Goal: Task Accomplishment & Management: Manage account settings

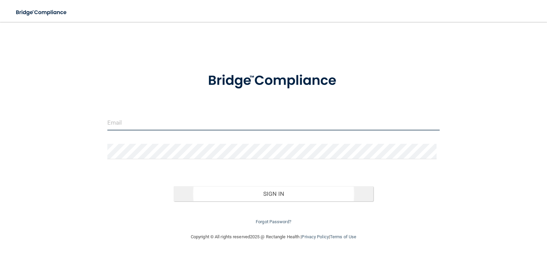
type input "[PERSON_NAME][EMAIL_ADDRESS][PERSON_NAME][DOMAIN_NAME]"
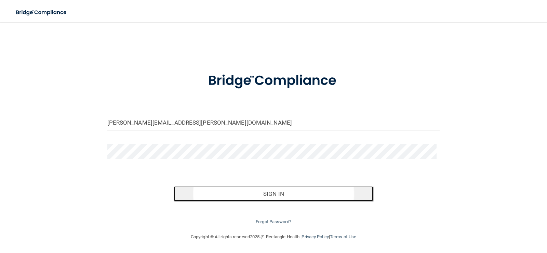
drag, startPoint x: 211, startPoint y: 198, endPoint x: 210, endPoint y: 195, distance: 3.5
click at [211, 199] on button "Sign In" at bounding box center [274, 193] width 200 height 15
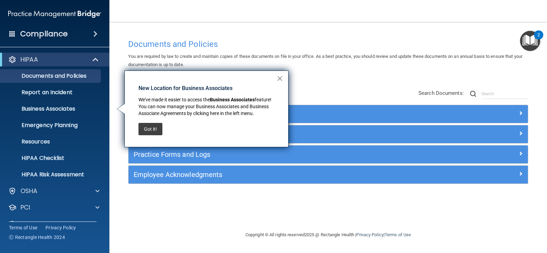
click at [279, 79] on button "×" at bounding box center [280, 78] width 6 height 11
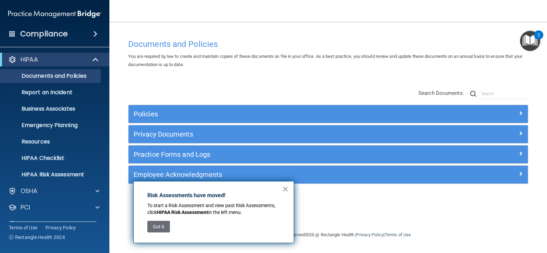
click at [284, 185] on button "×" at bounding box center [285, 188] width 6 height 11
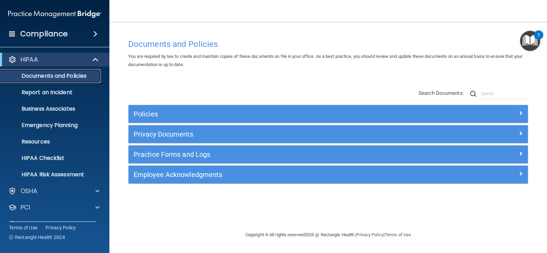
click at [62, 76] on p "Documents and Policies" at bounding box center [50, 75] width 93 height 7
click at [97, 36] on span at bounding box center [95, 34] width 4 height 8
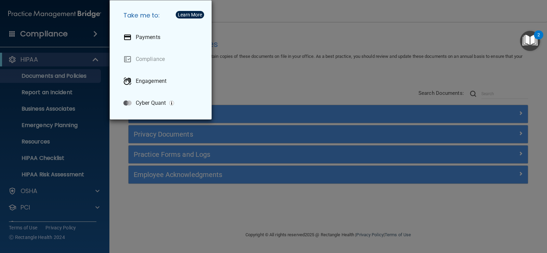
click at [249, 66] on div "Take me to: Payments Compliance Engagement Cyber Quant" at bounding box center [273, 126] width 547 height 253
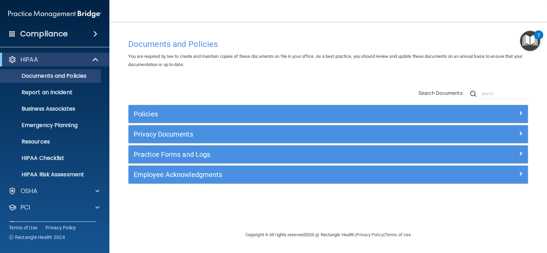
click at [288, 37] on div "Documents and Policies" at bounding box center [328, 44] width 410 height 17
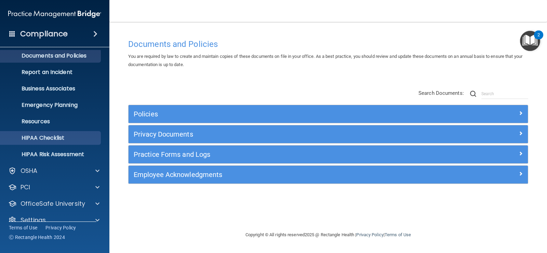
scroll to position [31, 0]
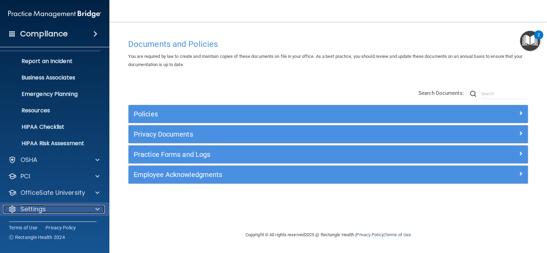
click at [47, 207] on div "Settings" at bounding box center [45, 209] width 85 height 8
click at [97, 209] on span at bounding box center [97, 209] width 4 height 8
click at [192, 167] on div "Employee Acknowledgments" at bounding box center [328, 174] width 399 height 18
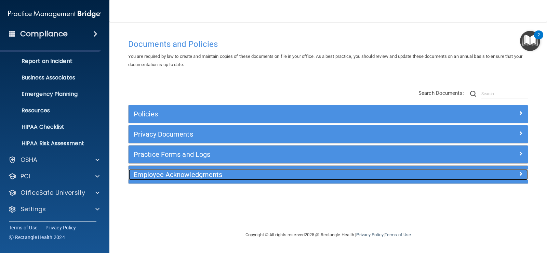
click at [193, 175] on h5 "Employee Acknowledgments" at bounding box center [278, 175] width 289 height 8
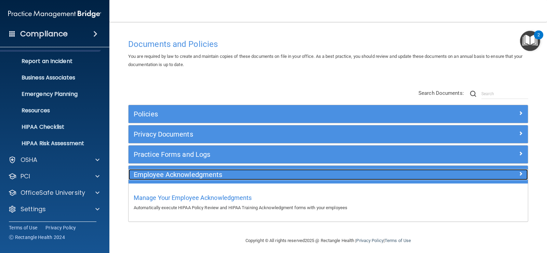
scroll to position [4, 0]
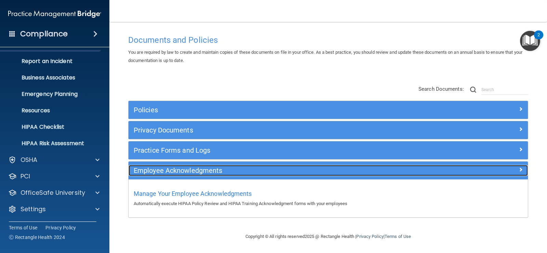
click at [519, 168] on span at bounding box center [521, 169] width 4 height 8
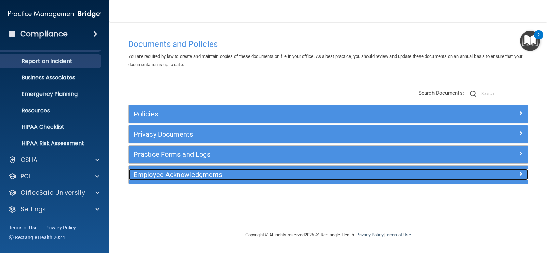
scroll to position [0, 0]
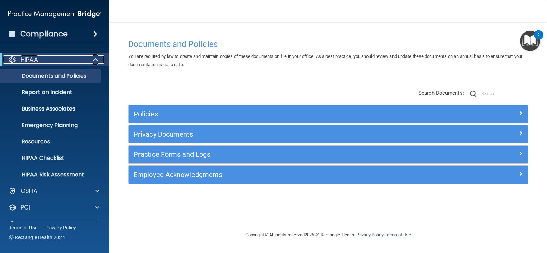
click at [34, 57] on p "HIPAA" at bounding box center [29, 59] width 17 height 8
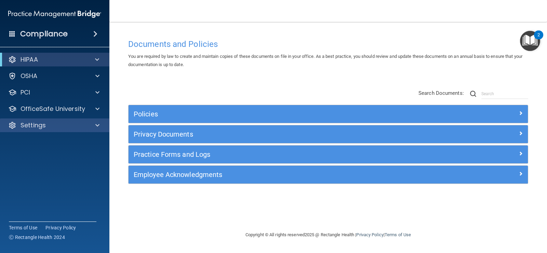
click at [53, 130] on div "Settings" at bounding box center [55, 125] width 110 height 14
click at [94, 124] on div at bounding box center [96, 125] width 17 height 8
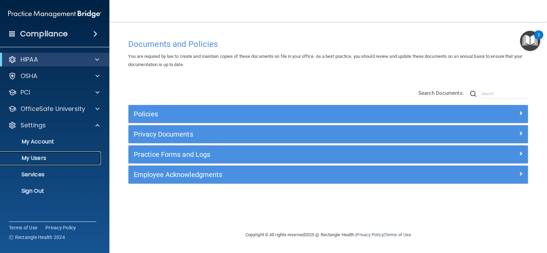
click at [49, 157] on p "My Users" at bounding box center [50, 158] width 93 height 7
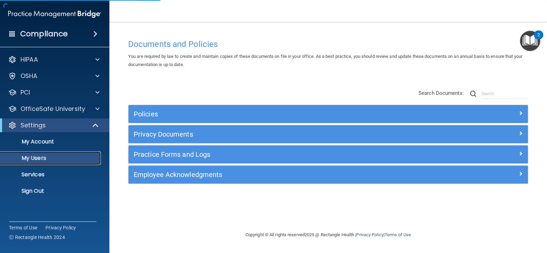
select select "20"
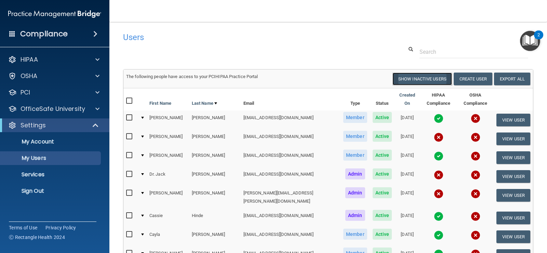
click at [425, 79] on button "Show Inactive Users" at bounding box center [422, 78] width 59 height 13
click at [425, 79] on button "Hide Inactive Users" at bounding box center [424, 78] width 56 height 13
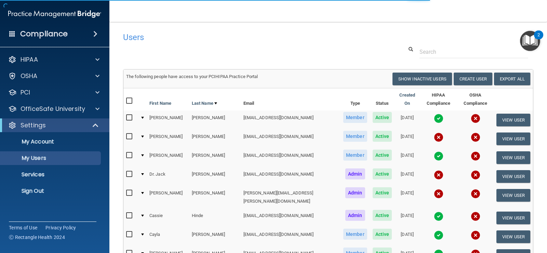
select select "20"
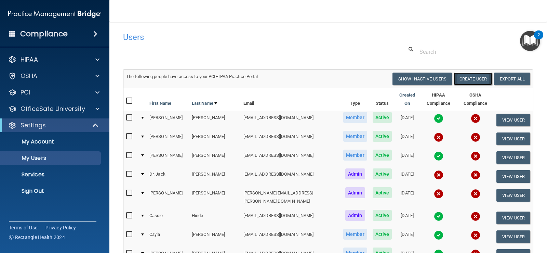
click at [460, 78] on button "Create User" at bounding box center [473, 78] width 39 height 13
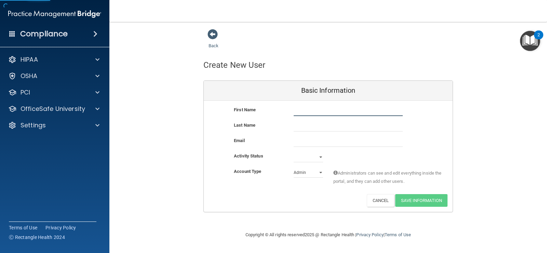
click at [311, 112] on input "text" at bounding box center [348, 111] width 109 height 10
type input "[PERSON_NAME]"
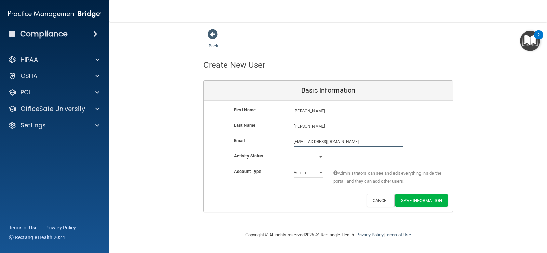
type input "[EMAIL_ADDRESS][DOMAIN_NAME]"
click at [310, 161] on select "Active Inactive" at bounding box center [308, 157] width 29 height 10
select select "active"
click at [294, 152] on select "Active Inactive" at bounding box center [308, 157] width 29 height 10
click at [315, 171] on select "Admin Member" at bounding box center [308, 172] width 29 height 10
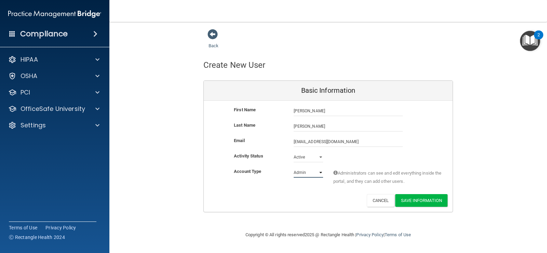
select select "practice_member"
click at [294, 167] on select "Admin Member" at bounding box center [308, 172] width 29 height 10
click at [409, 200] on button "Save Information" at bounding box center [421, 200] width 52 height 13
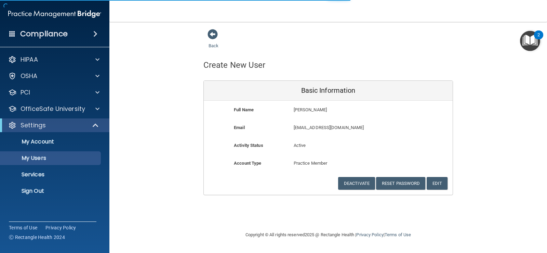
select select "20"
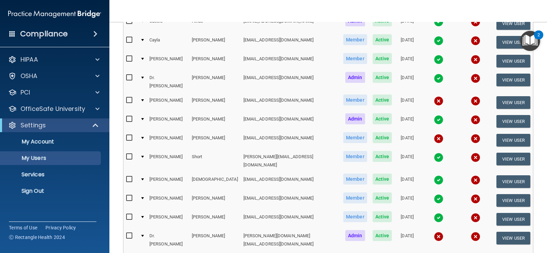
scroll to position [274, 0]
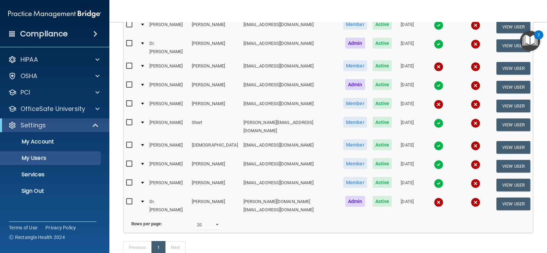
click at [129, 199] on input "checkbox" at bounding box center [130, 201] width 8 height 5
checkbox input "true"
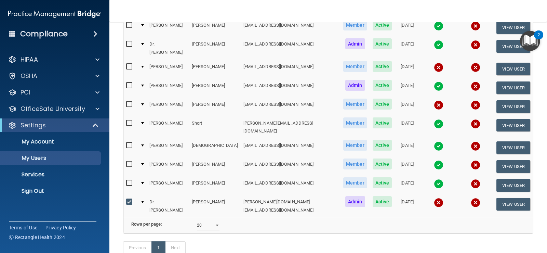
scroll to position [274, 0]
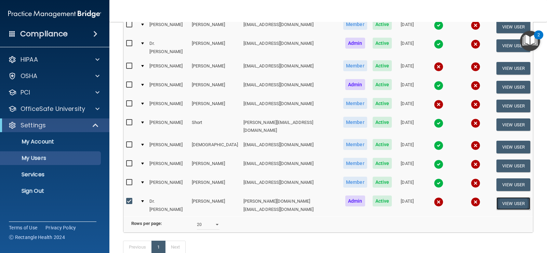
click at [508, 197] on button "View User" at bounding box center [513, 203] width 34 height 13
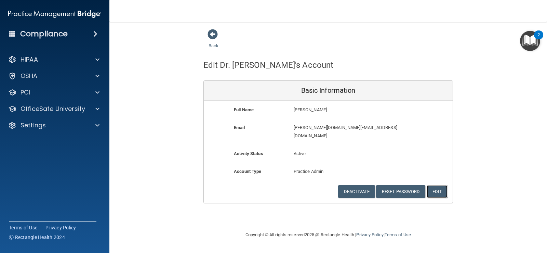
click at [439, 185] on button "Edit" at bounding box center [437, 191] width 21 height 13
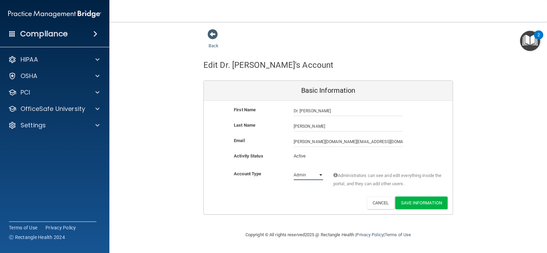
click at [315, 176] on select "Admin Member" at bounding box center [308, 175] width 29 height 10
select select "practice_member"
click at [294, 170] on select "Admin Member" at bounding box center [308, 175] width 29 height 10
click at [423, 205] on button "Save Information" at bounding box center [421, 202] width 52 height 13
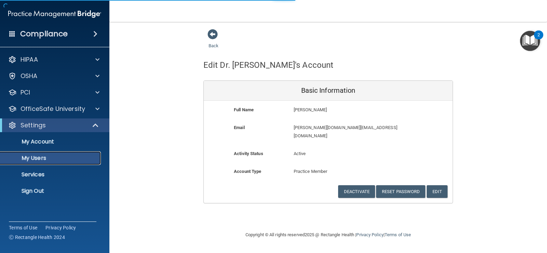
click at [71, 158] on p "My Users" at bounding box center [50, 158] width 93 height 7
select select "20"
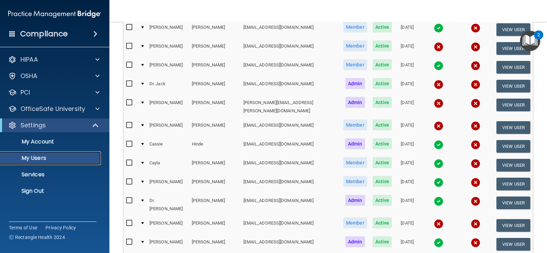
scroll to position [103, 0]
